Goal: Browse casually: Explore the website without a specific task or goal

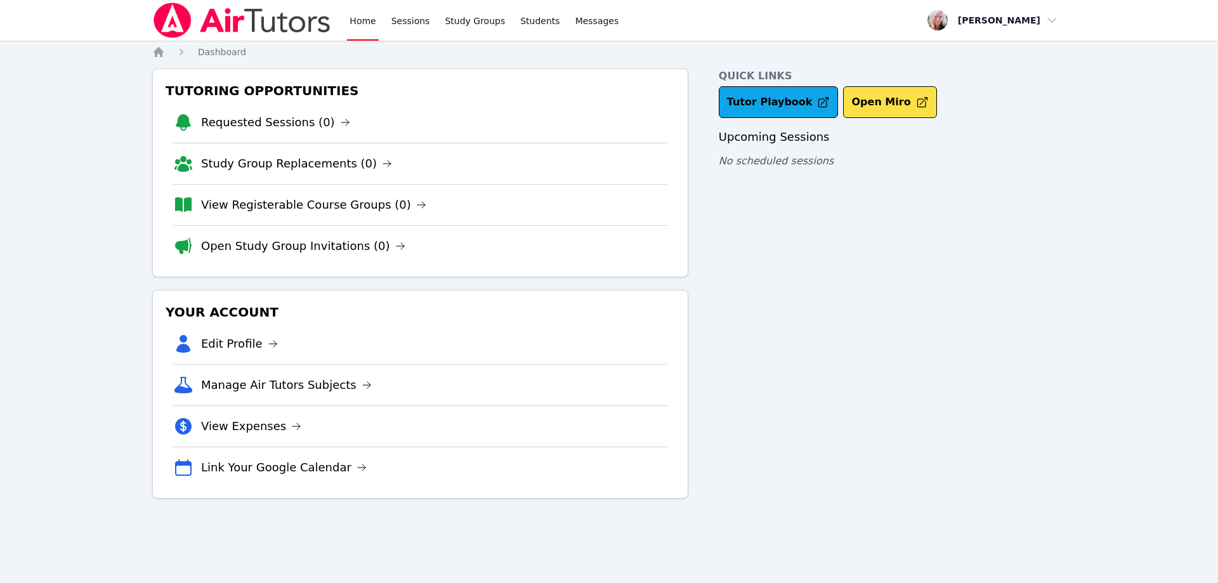
drag, startPoint x: 0, startPoint y: 0, endPoint x: 1077, endPoint y: 211, distance: 1097.5
